Goal: Transaction & Acquisition: Purchase product/service

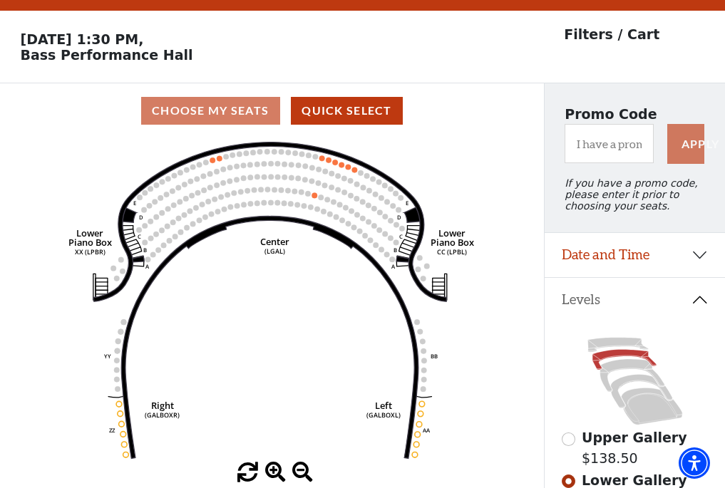
scroll to position [66, 0]
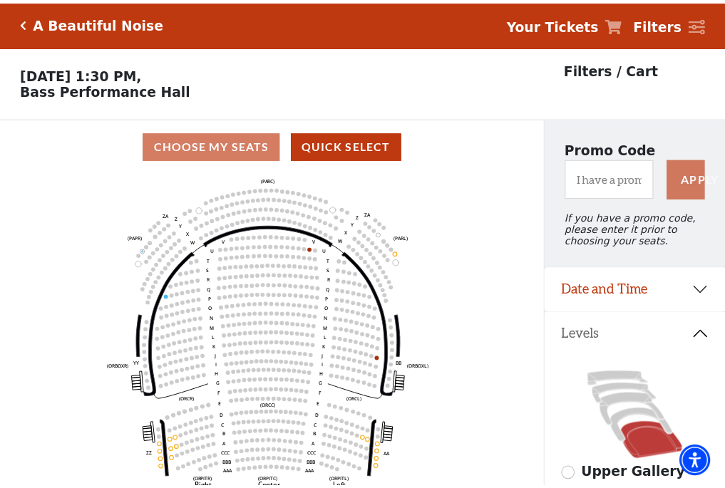
scroll to position [66, 0]
